Goal: Obtain resource: Download file/media

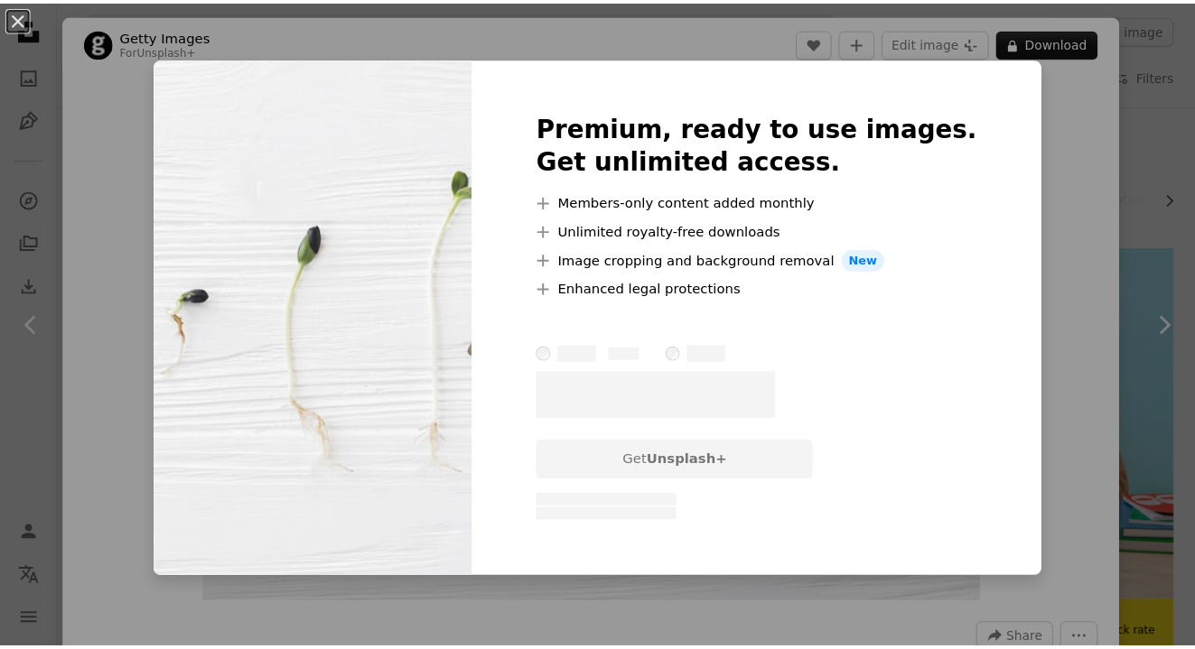
scroll to position [1281, 0]
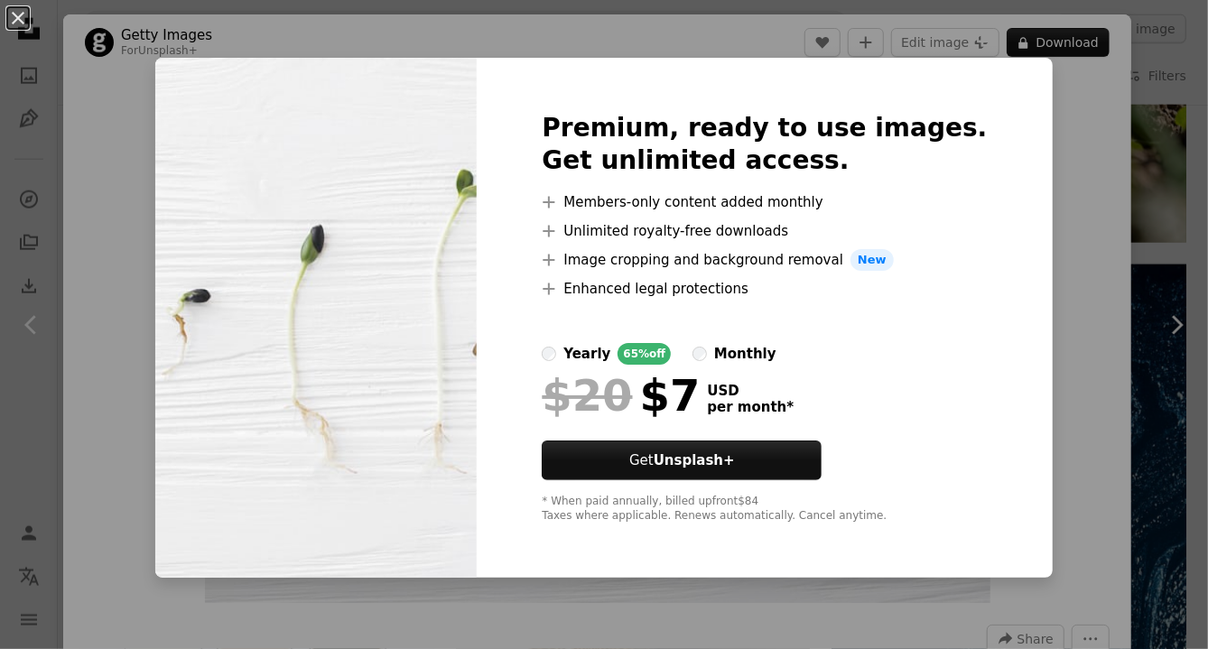
click at [1168, 175] on div "An X shape Premium, ready to use images. Get unlimited access. A plus sign Memb…" at bounding box center [604, 324] width 1208 height 649
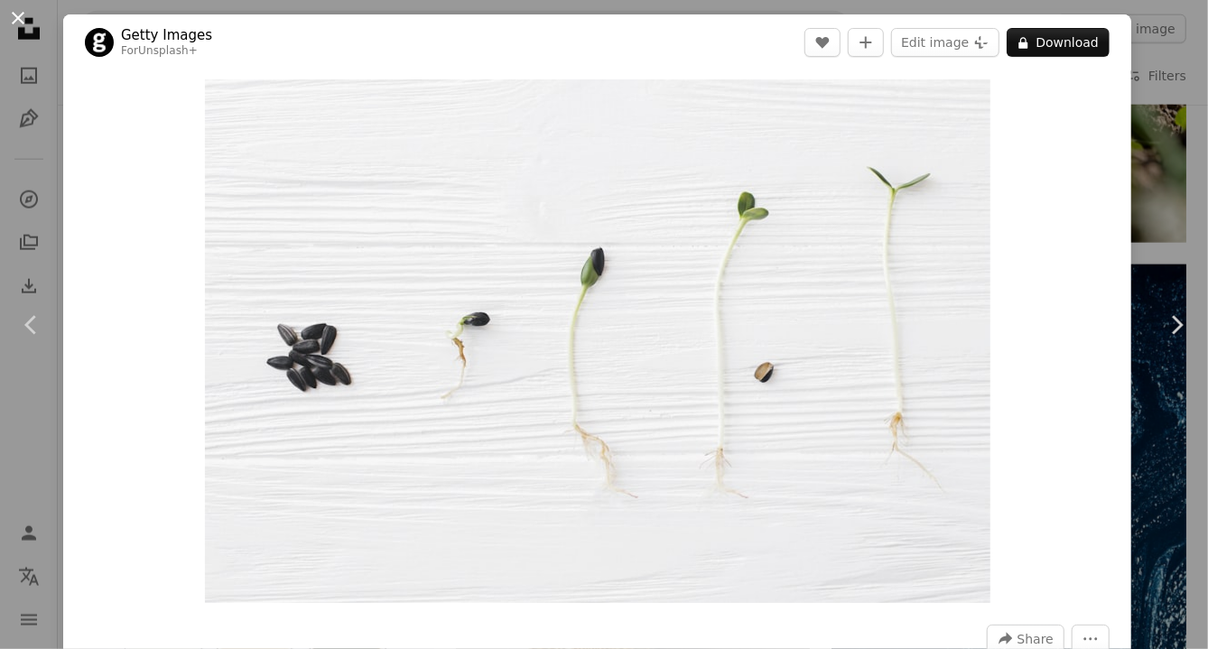
click at [16, 18] on button "An X shape" at bounding box center [18, 18] width 22 height 22
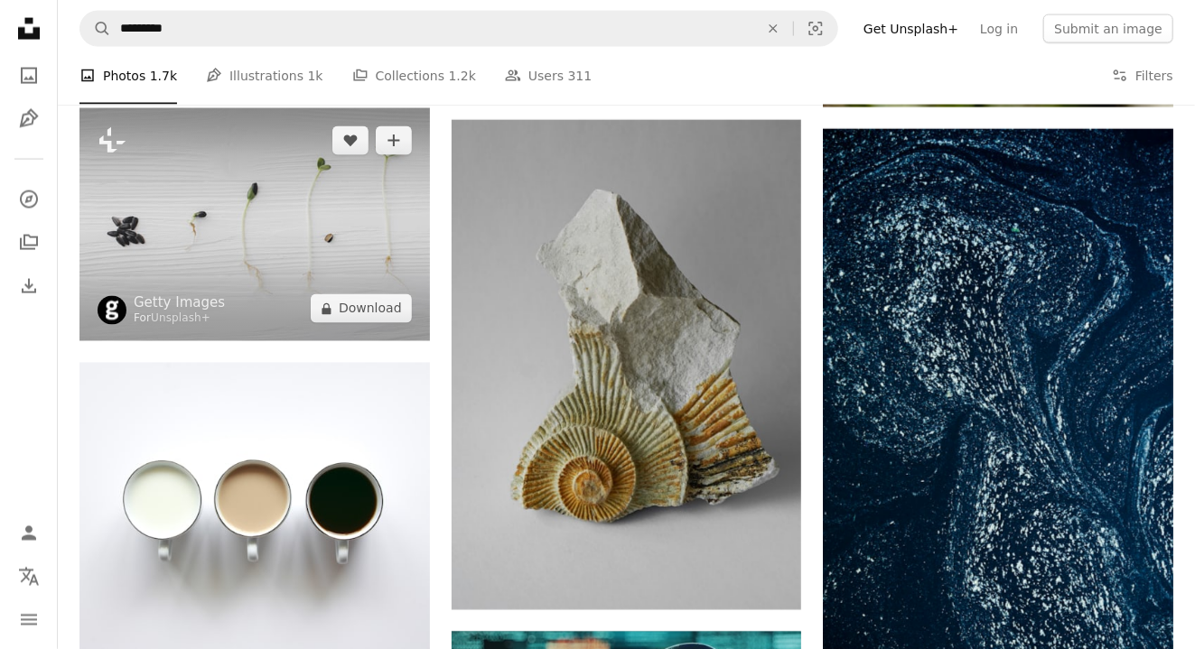
scroll to position [1403, 0]
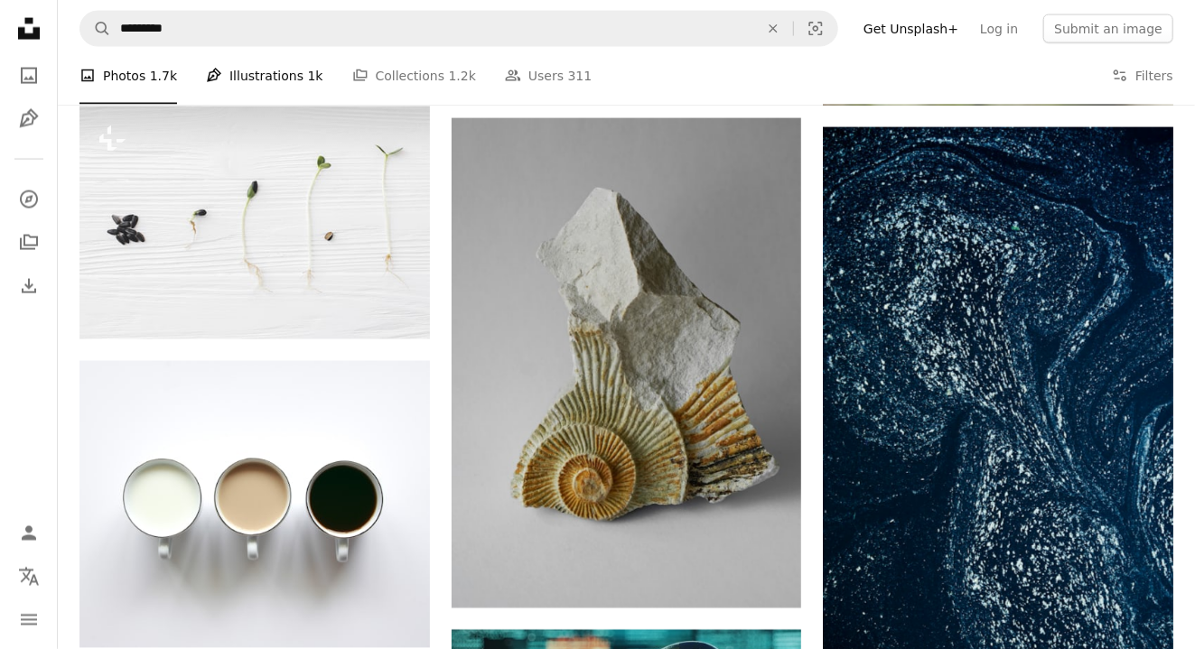
click at [238, 64] on link "Pen Tool Illustrations 1k" at bounding box center [264, 76] width 117 height 58
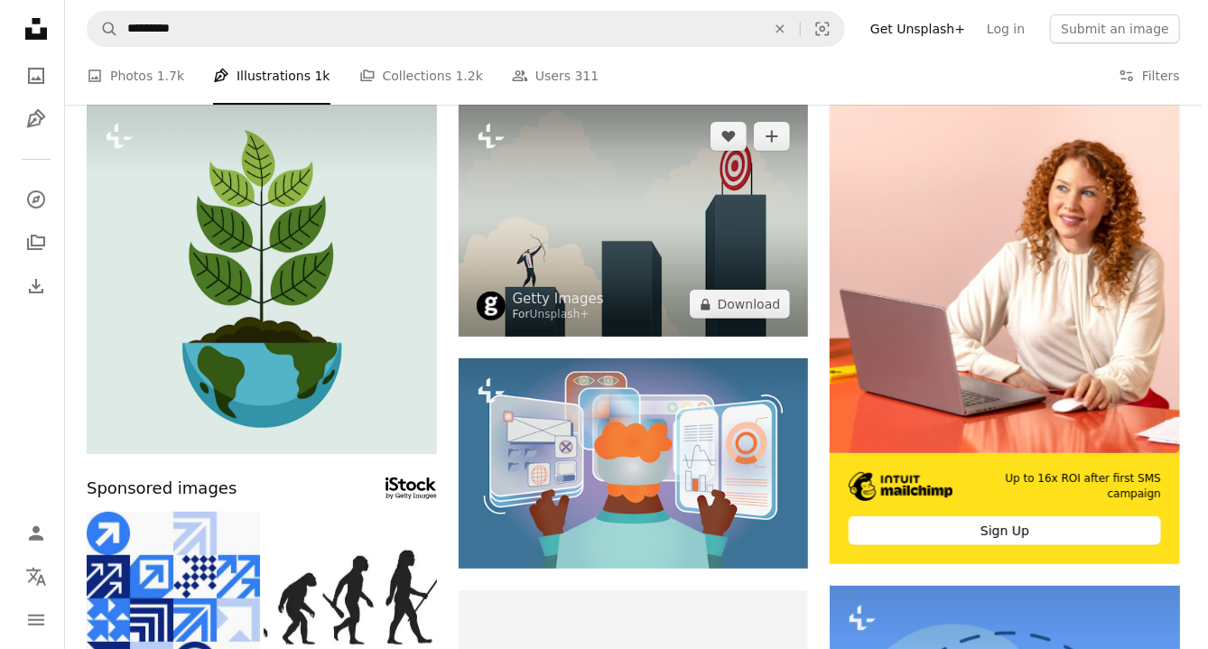
scroll to position [113, 0]
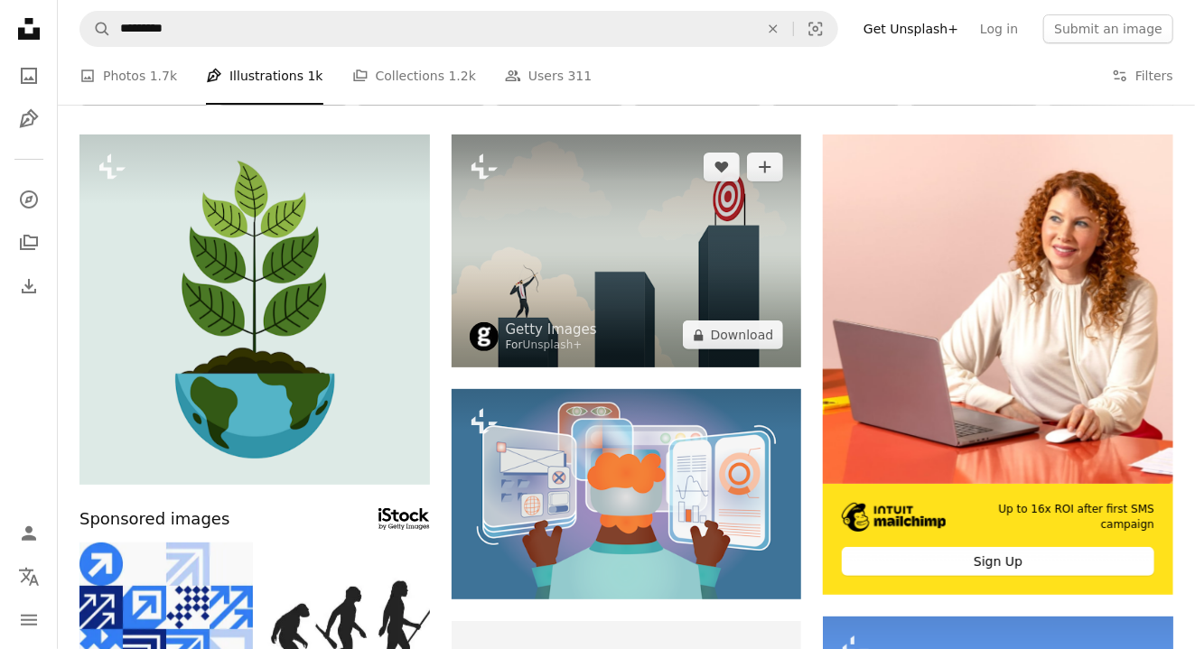
click at [592, 260] on img at bounding box center [627, 251] width 350 height 233
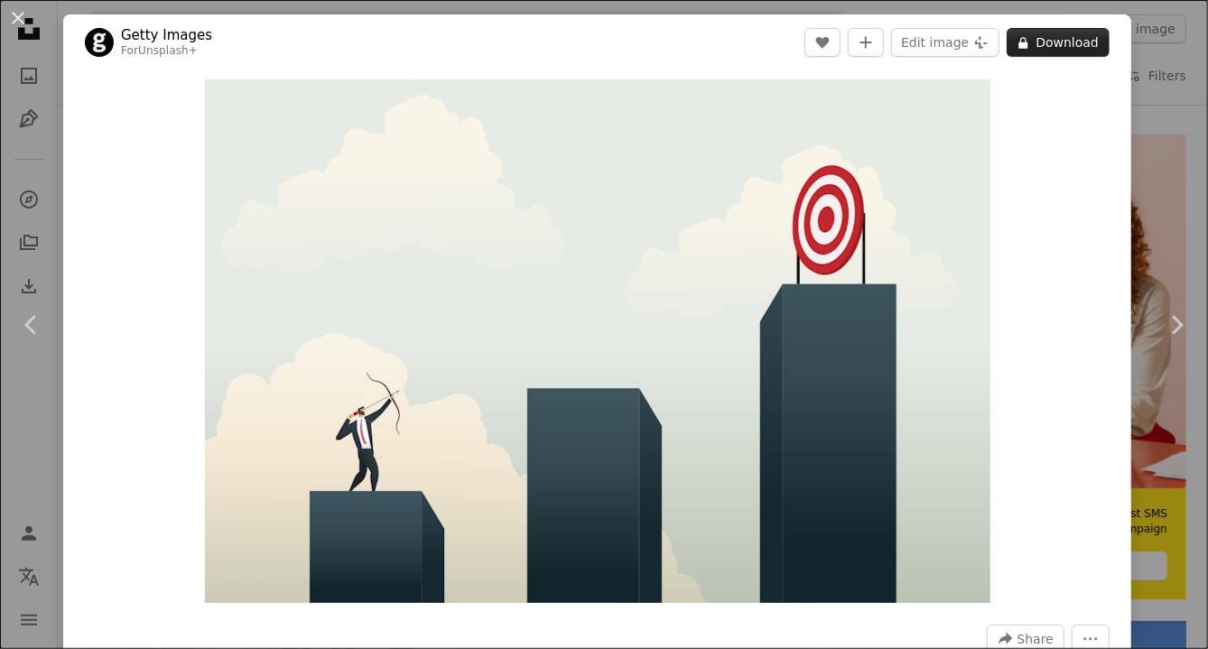
click at [1019, 37] on icon "A lock" at bounding box center [1024, 43] width 14 height 14
